Goal: Task Accomplishment & Management: Manage account settings

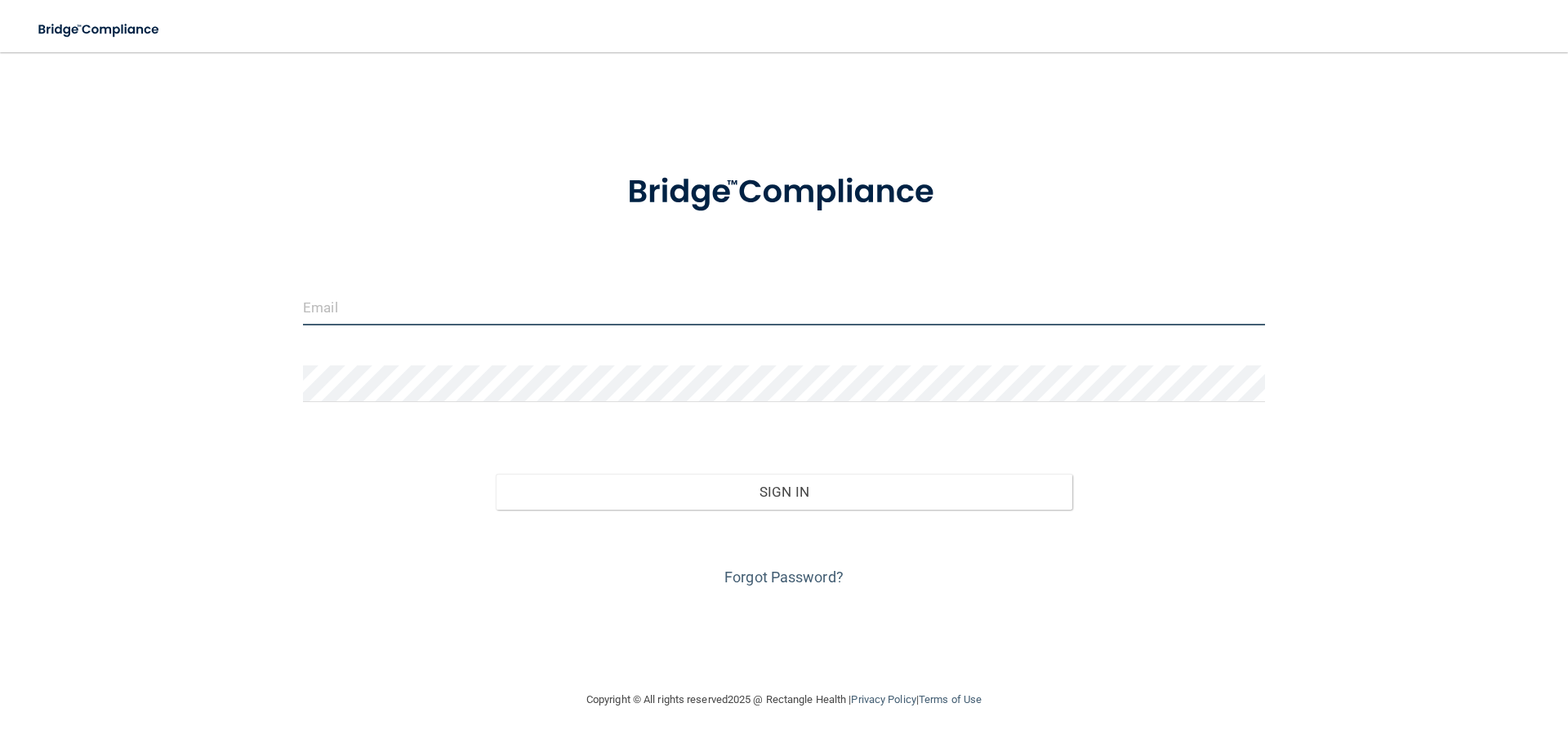
click at [722, 303] on input "email" at bounding box center [784, 307] width 962 height 37
type input "[EMAIL_ADDRESS][DOMAIN_NAME]"
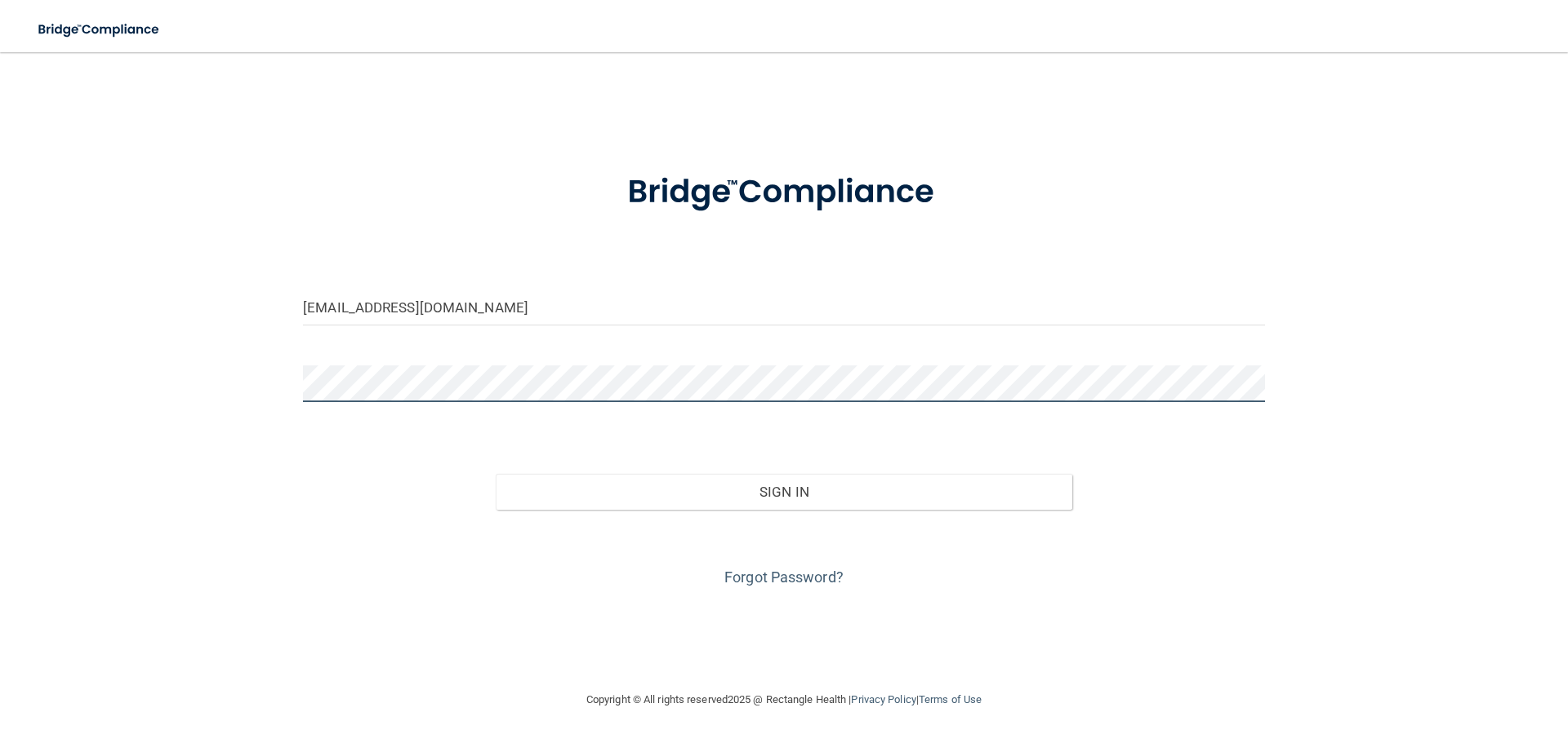
click at [496, 475] on button "Sign In" at bounding box center [784, 493] width 578 height 36
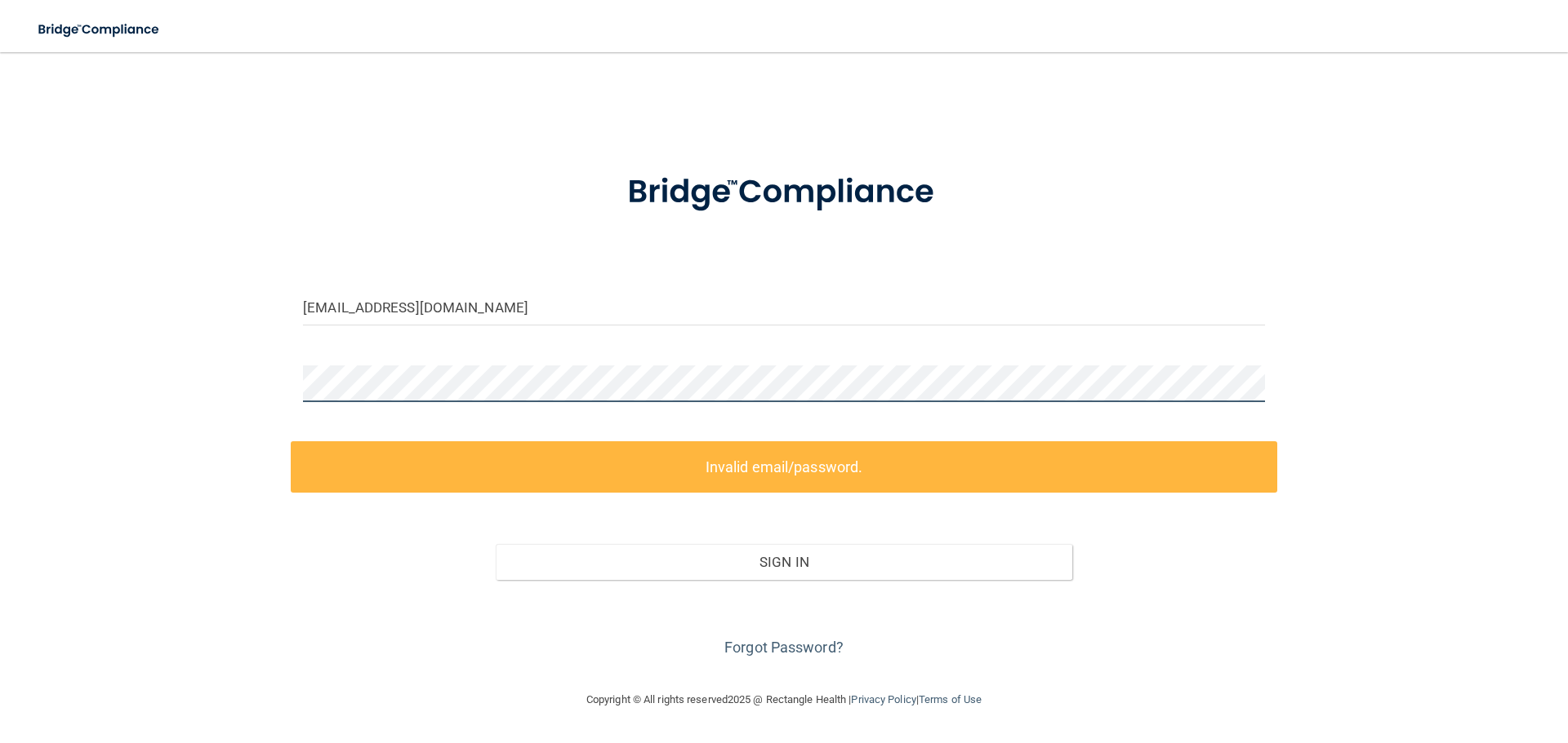
click at [164, 355] on div "[EMAIL_ADDRESS][DOMAIN_NAME] Invalid email/password. You don't have permission …" at bounding box center [784, 371] width 1503 height 606
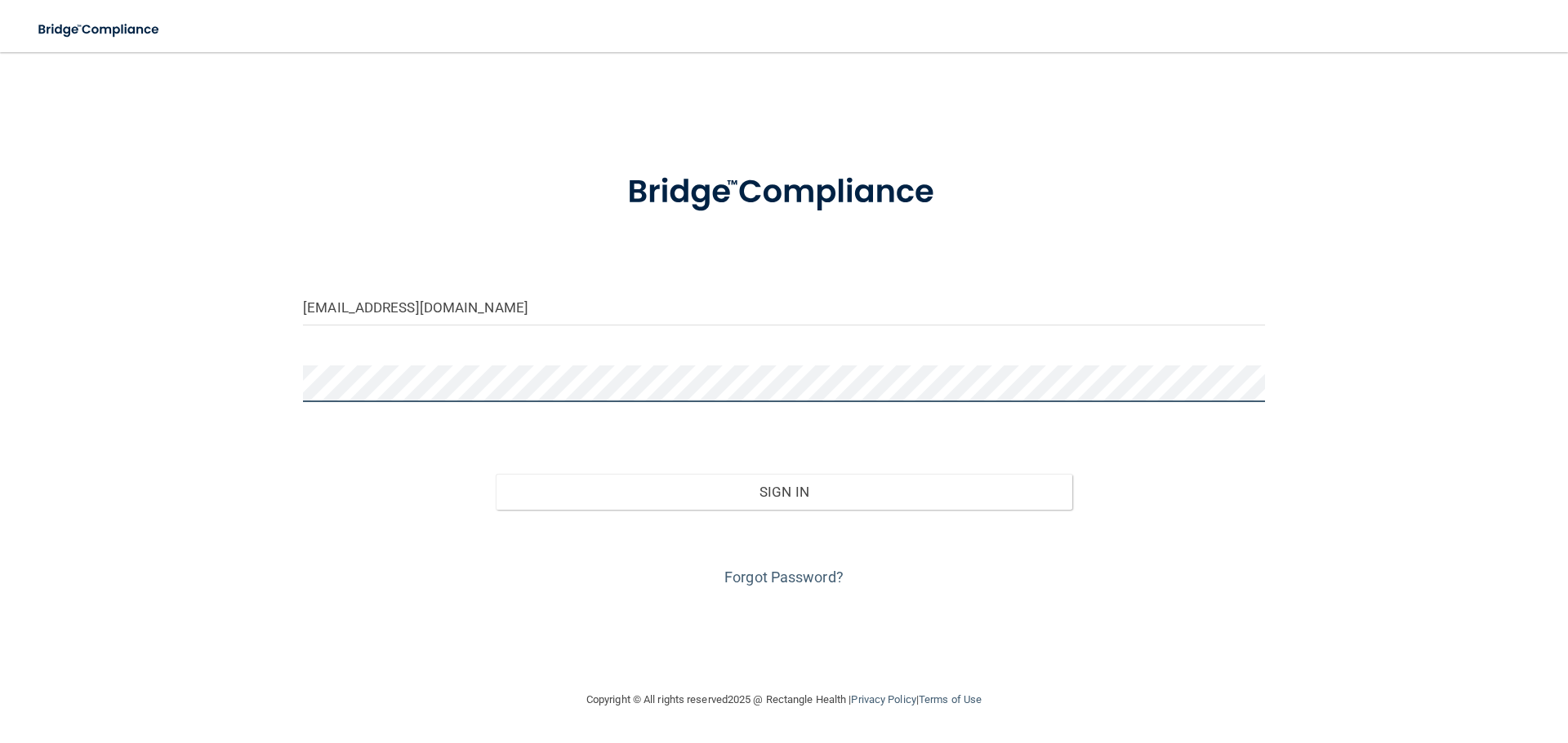
click at [496, 475] on button "Sign In" at bounding box center [784, 493] width 578 height 36
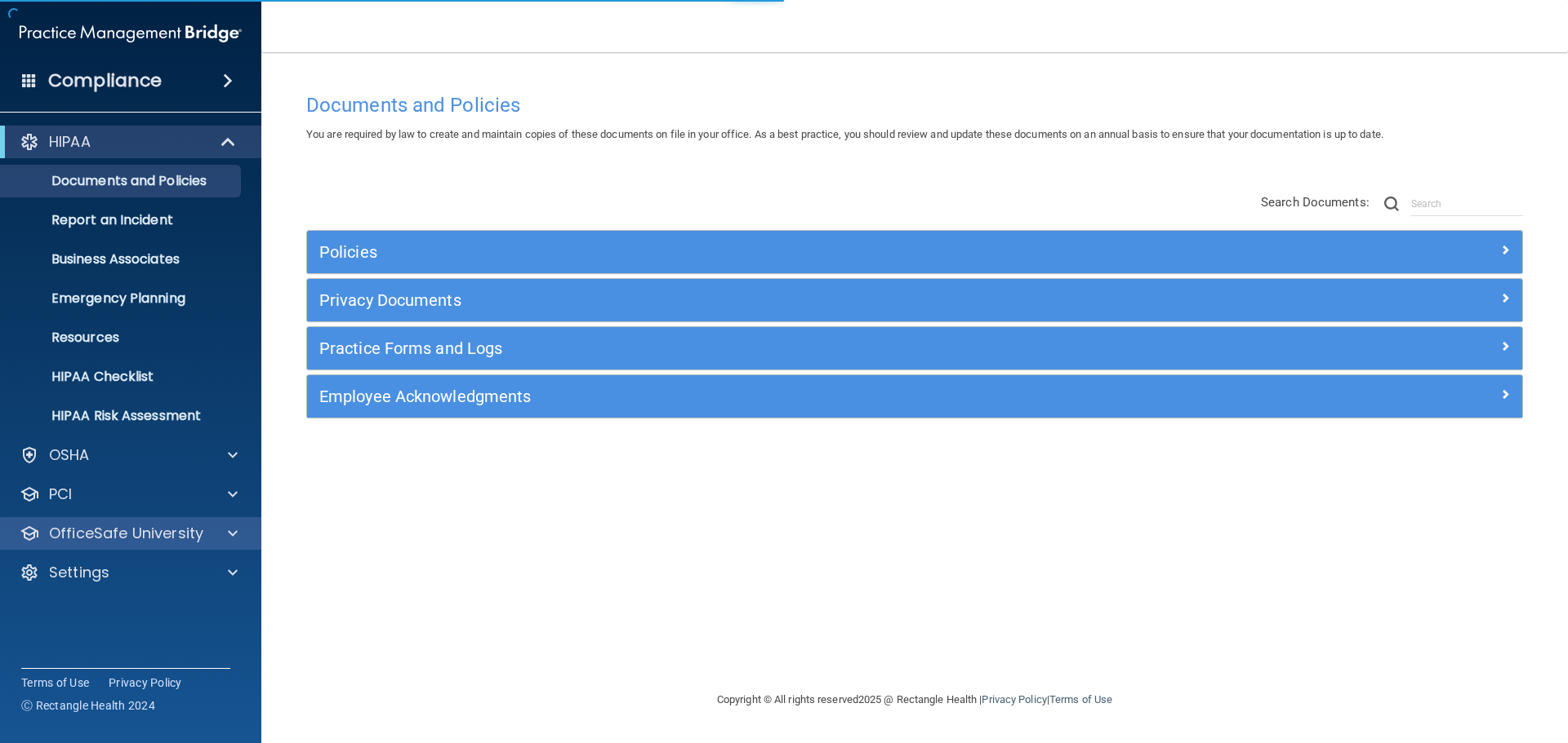
click at [79, 521] on div "OfficeSafe University" at bounding box center [131, 533] width 262 height 33
click at [231, 546] on div "OfficeSafe University" at bounding box center [131, 533] width 262 height 33
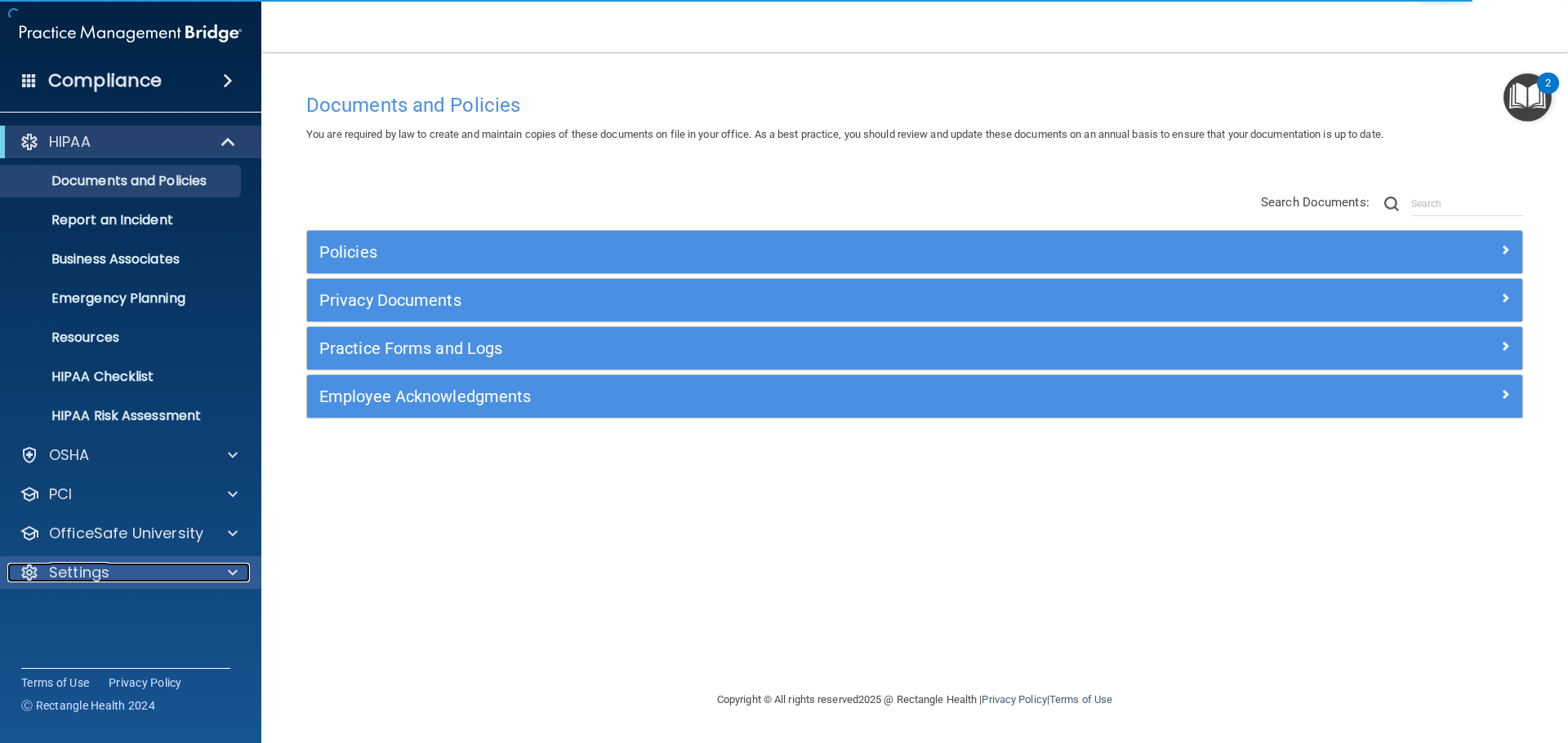
click at [111, 565] on div "Settings" at bounding box center [108, 573] width 203 height 20
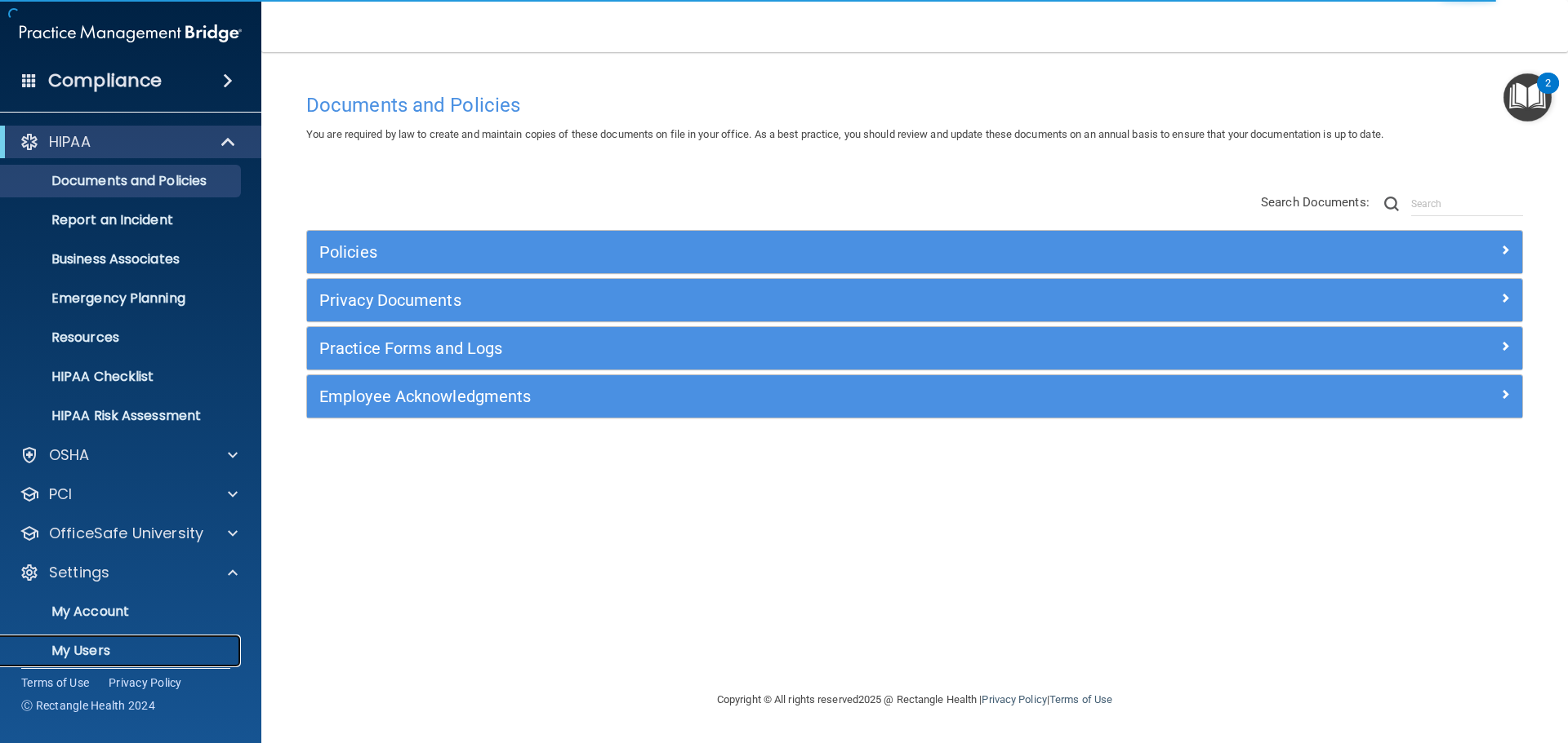
click at [64, 653] on p "My Users" at bounding box center [122, 651] width 223 height 16
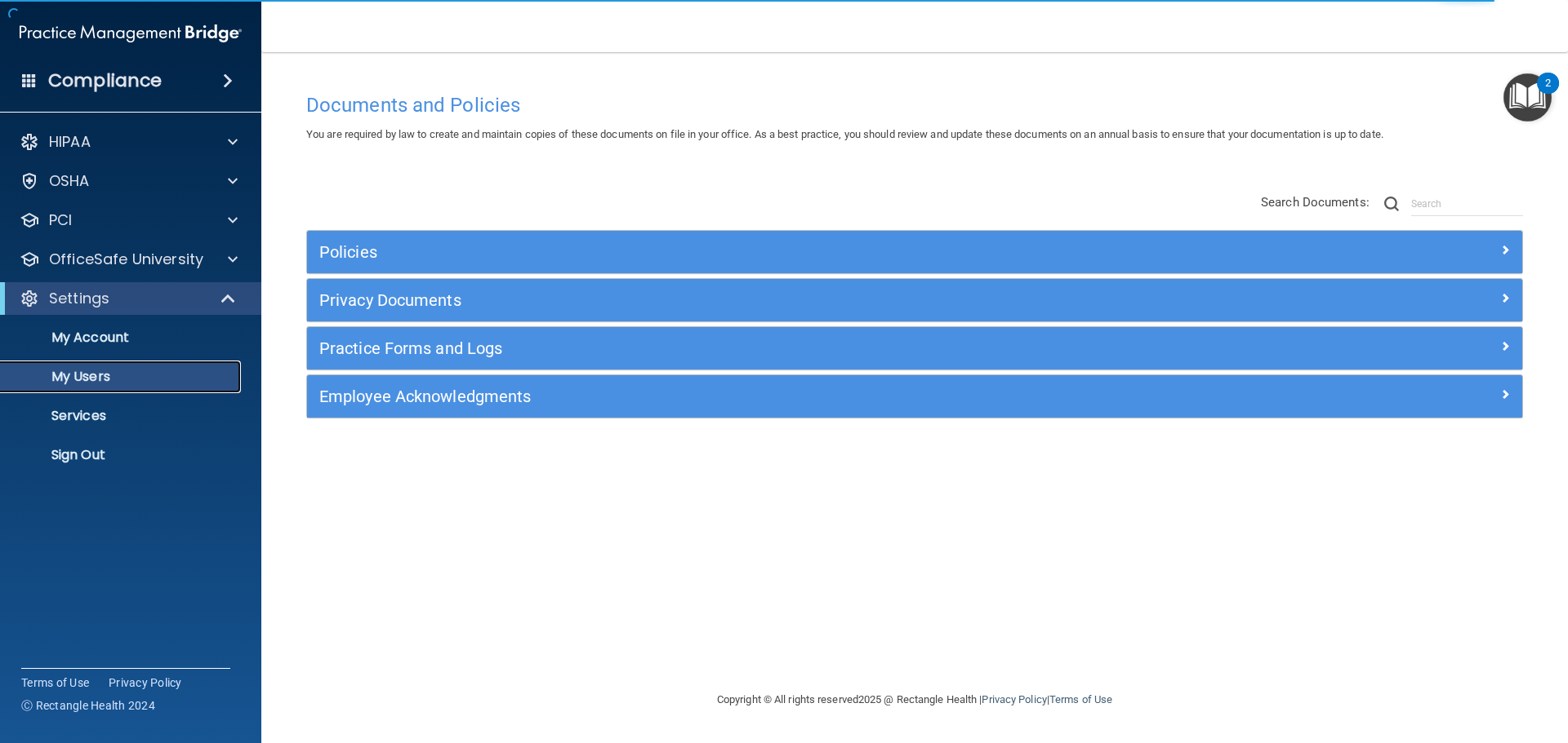
select select "20"
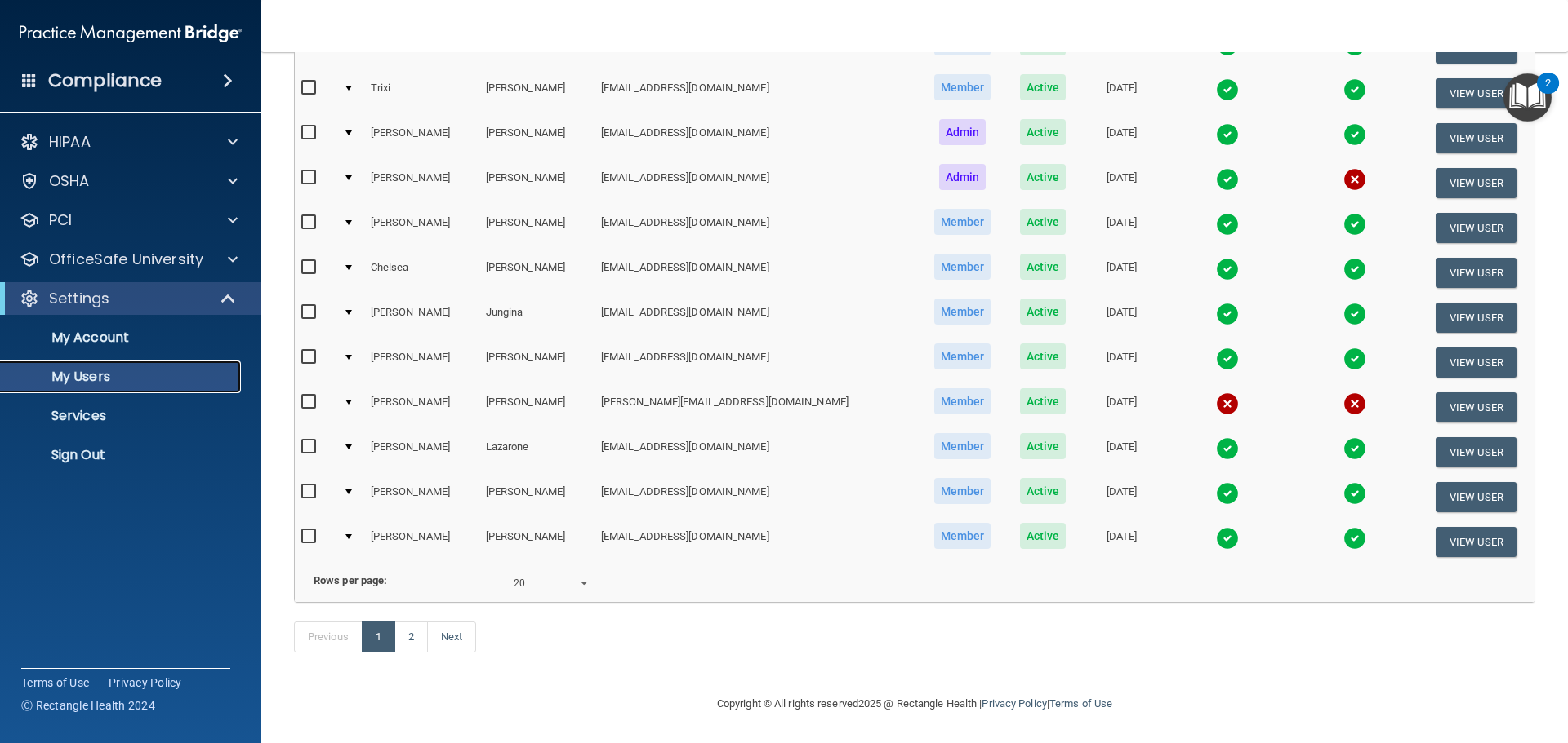
scroll to position [607, 0]
click at [407, 639] on link "2" at bounding box center [412, 637] width 34 height 31
select select "20"
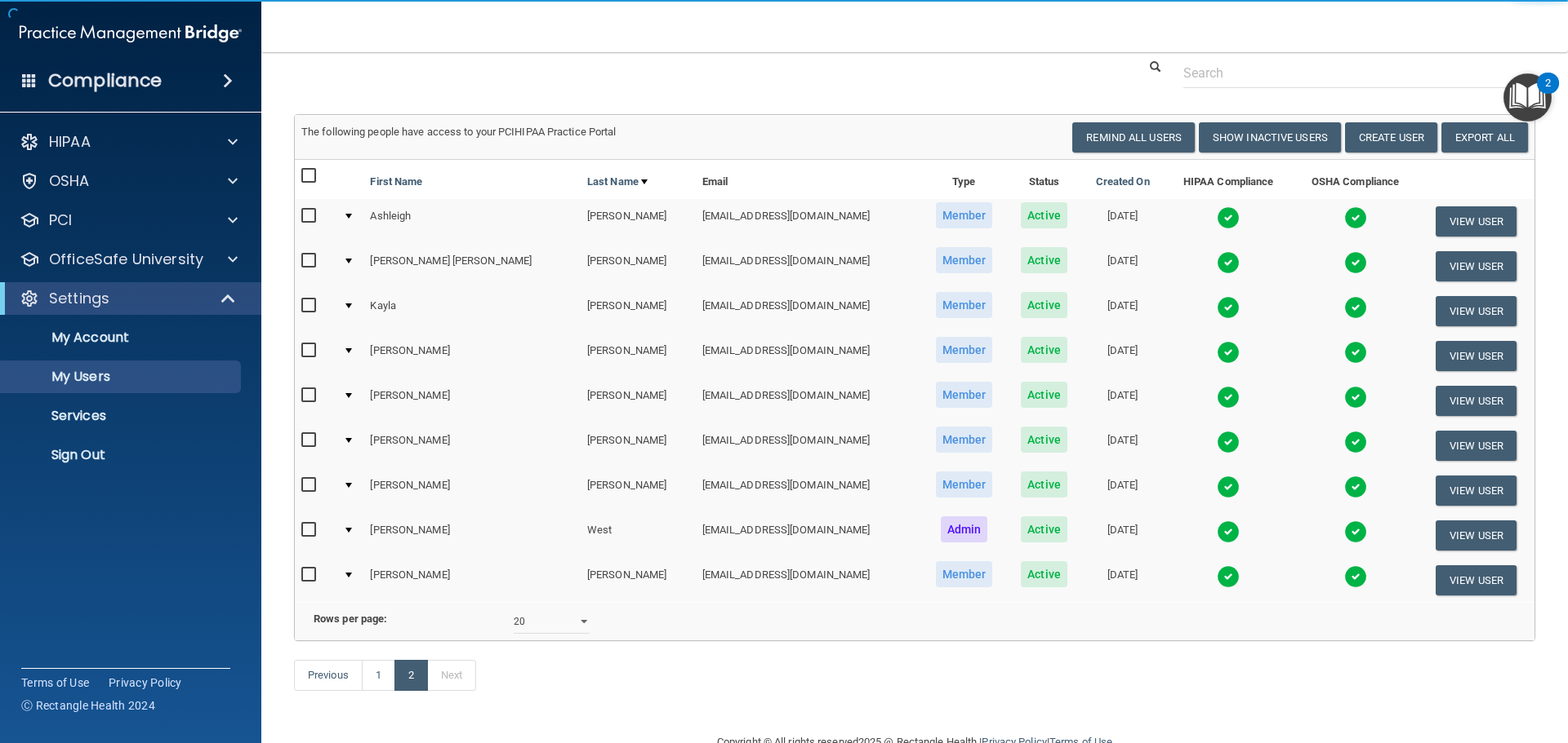
scroll to position [113, 0]
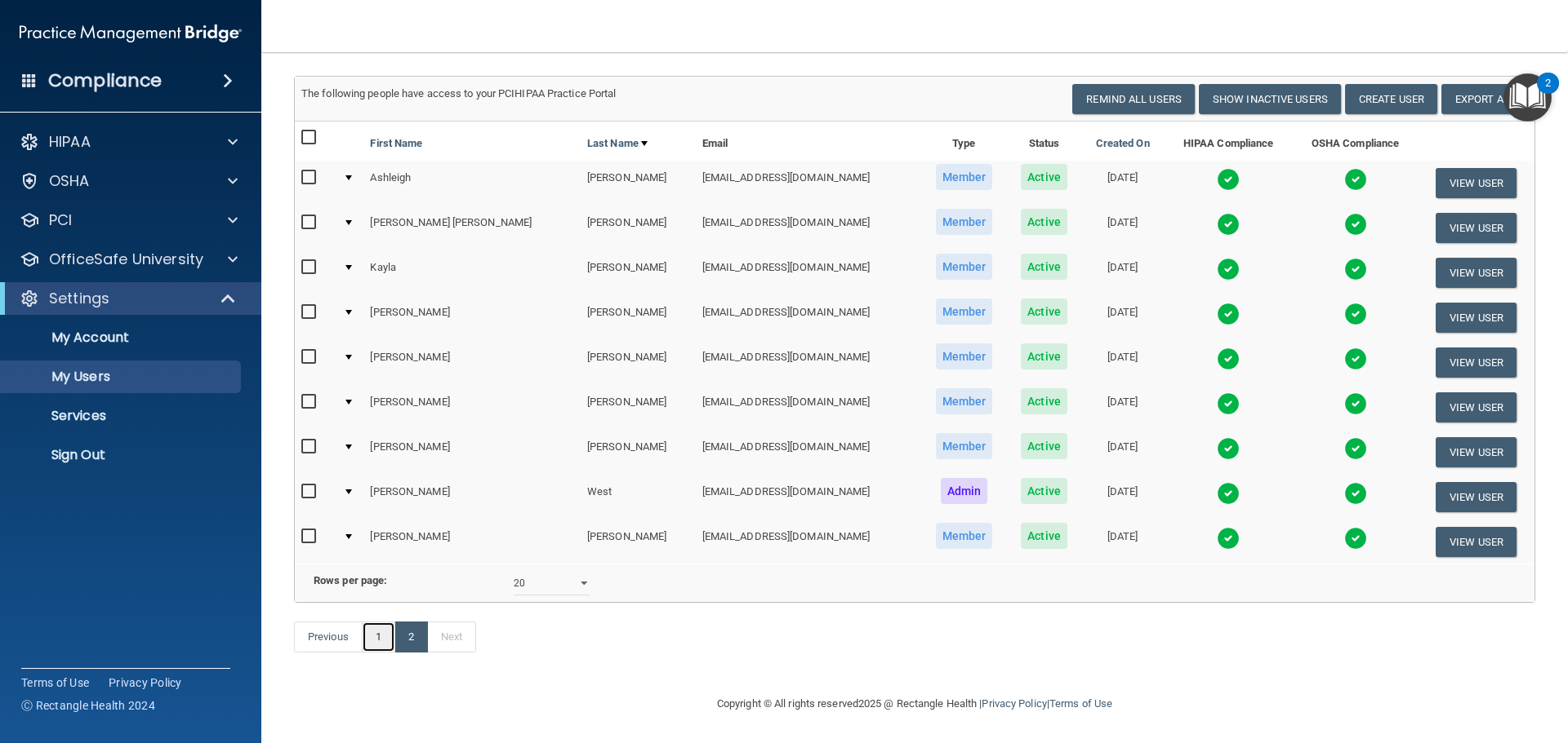
click at [380, 643] on link "1" at bounding box center [379, 637] width 34 height 31
select select "20"
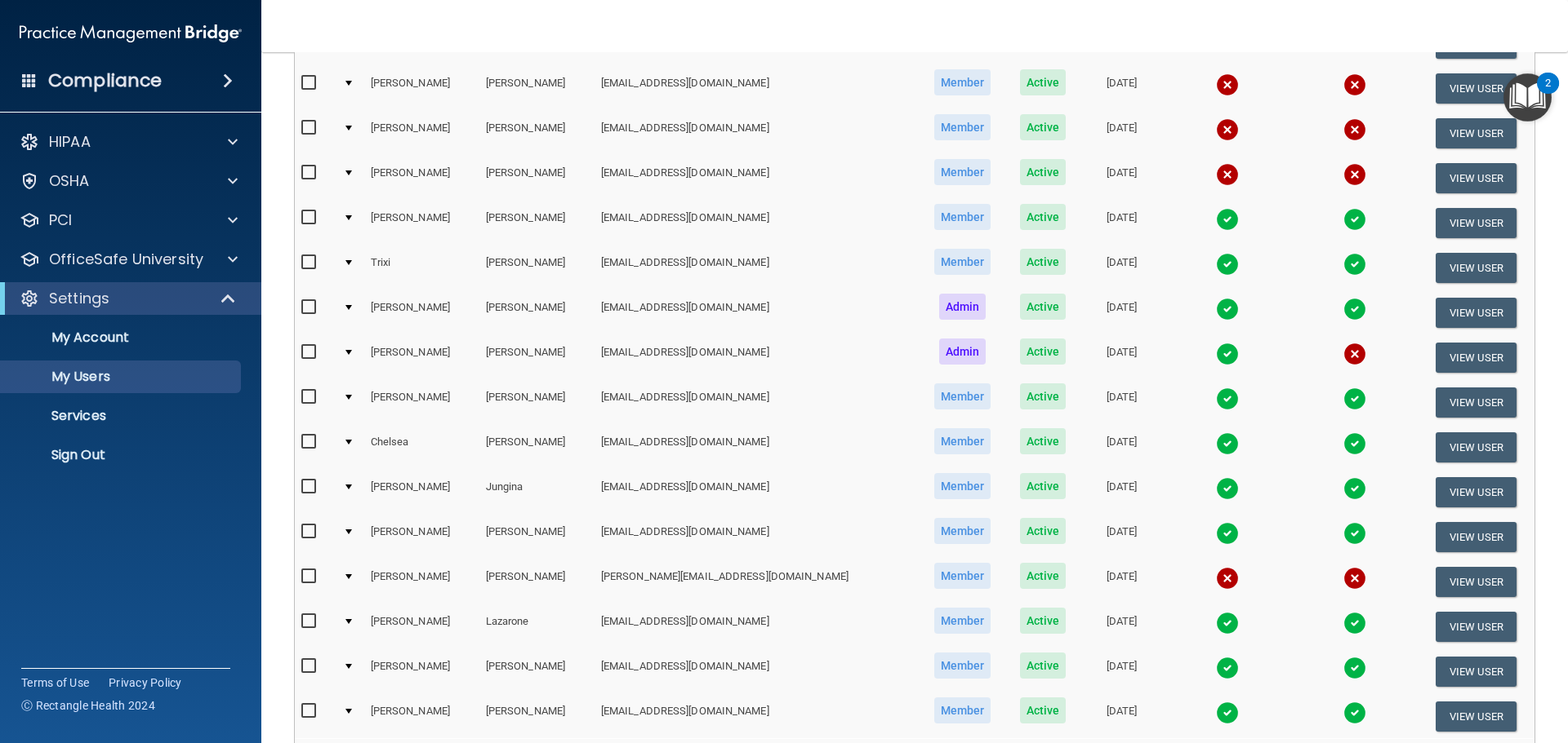
scroll to position [607, 0]
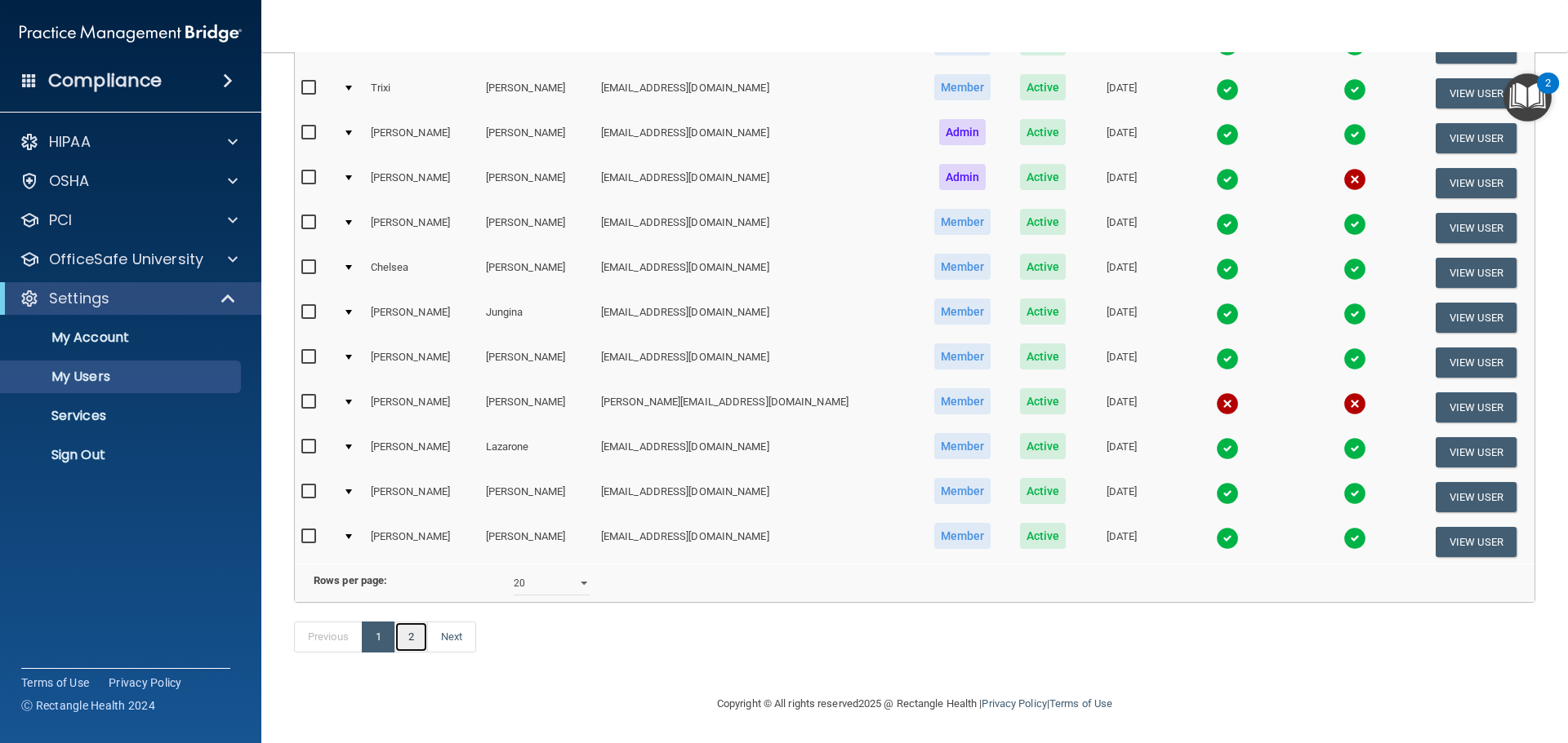
click at [397, 630] on link "2" at bounding box center [412, 637] width 34 height 31
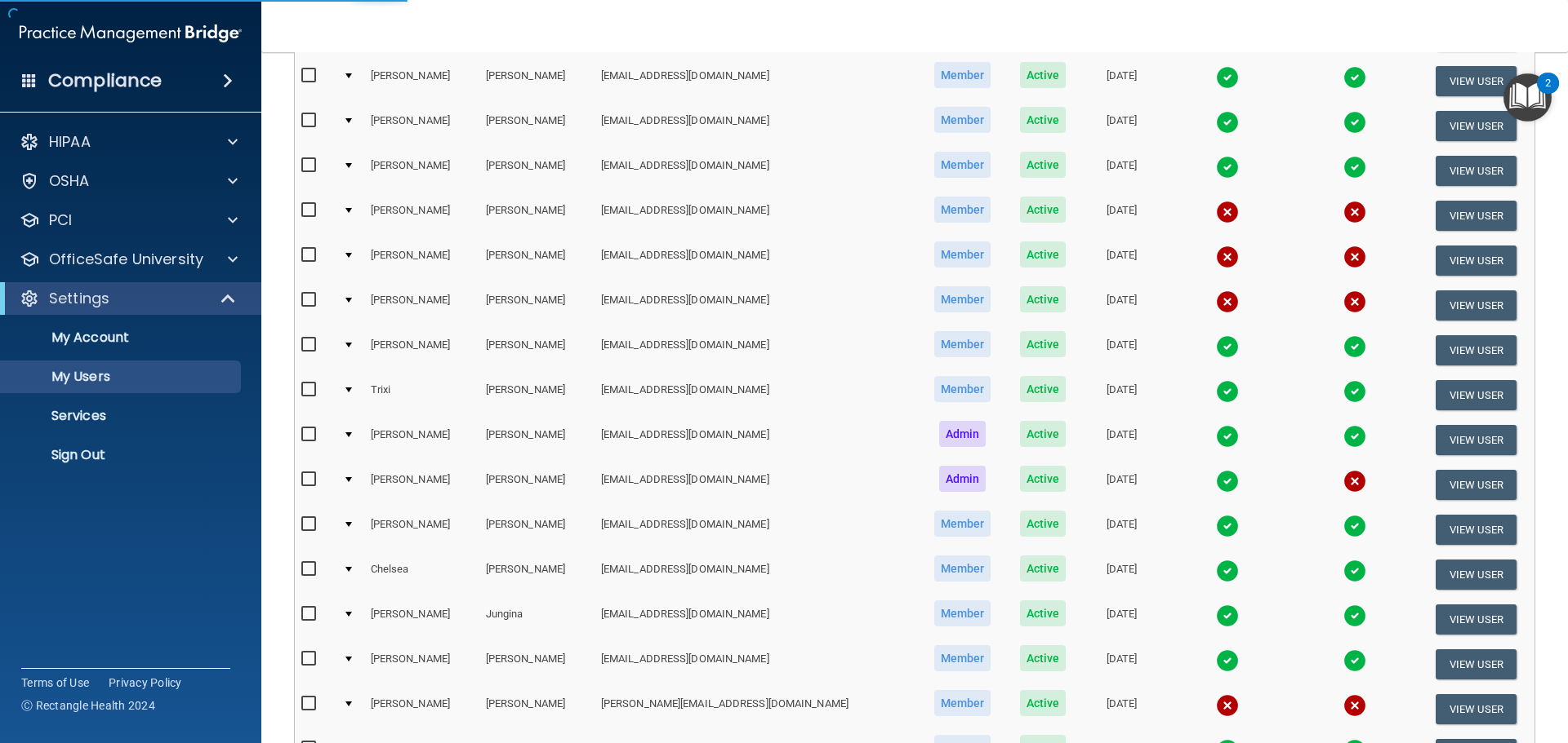
select select "20"
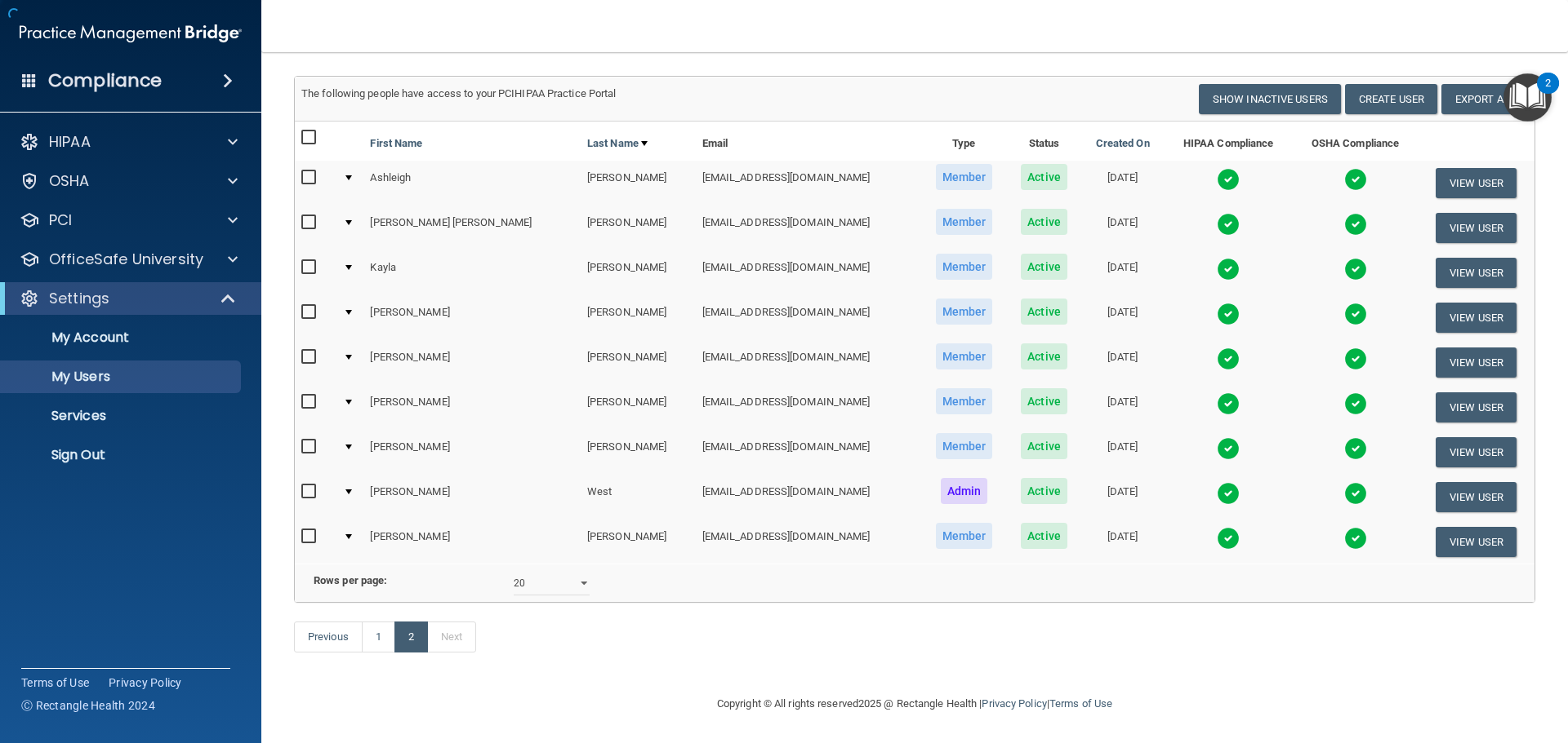
scroll to position [113, 0]
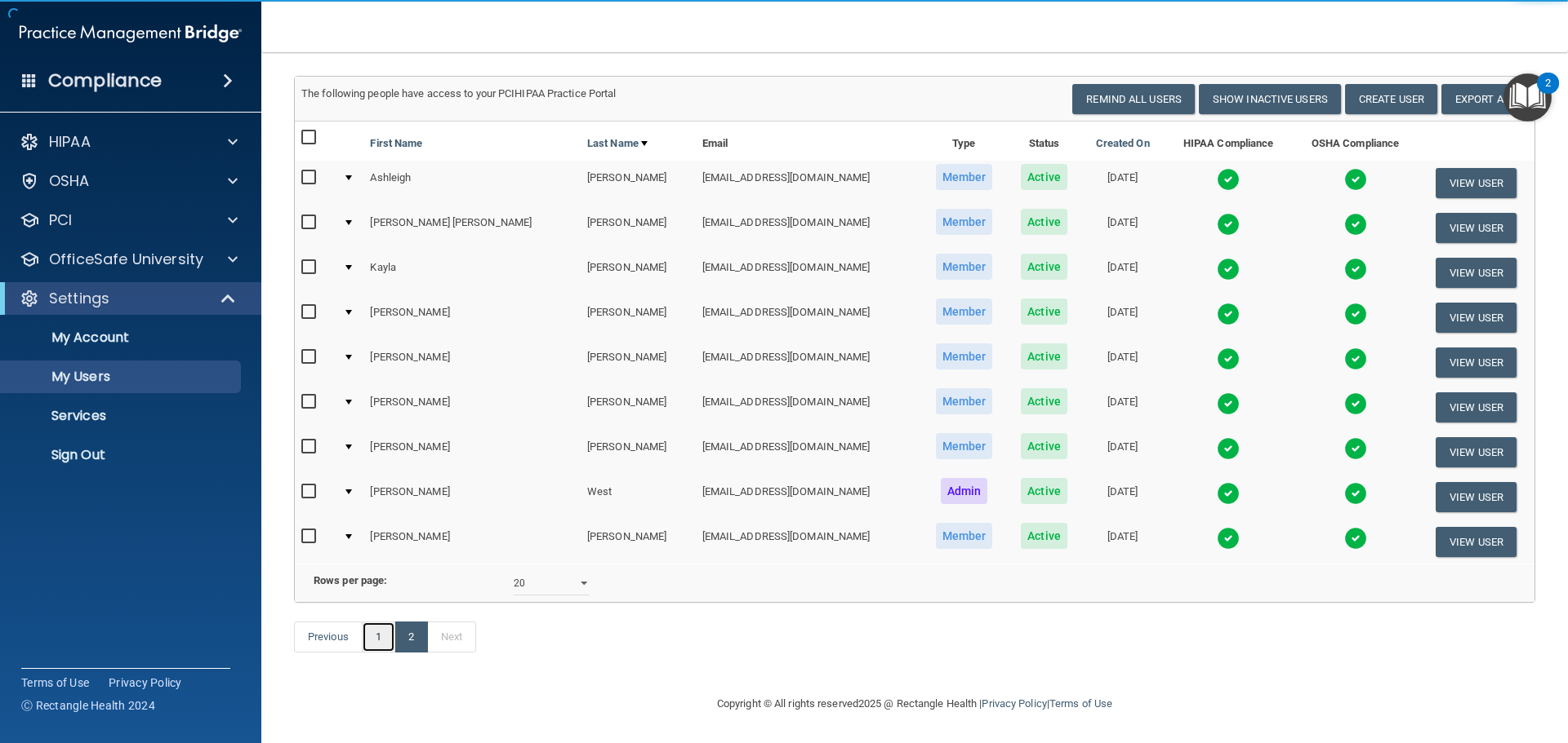
click at [375, 650] on link "1" at bounding box center [379, 637] width 34 height 31
select select "20"
